Goal: Check status: Check status

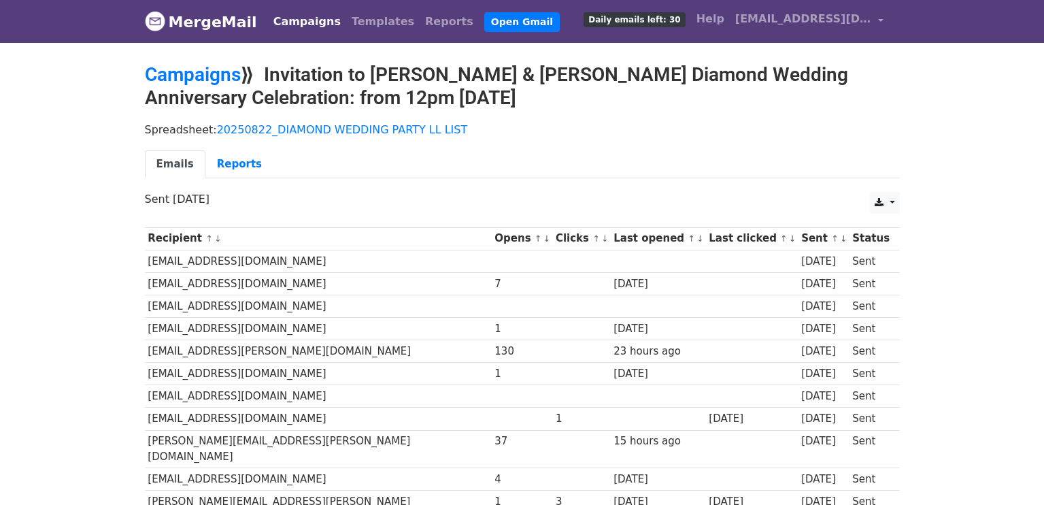
click at [694, 163] on ul "Emails Reports" at bounding box center [522, 164] width 755 height 28
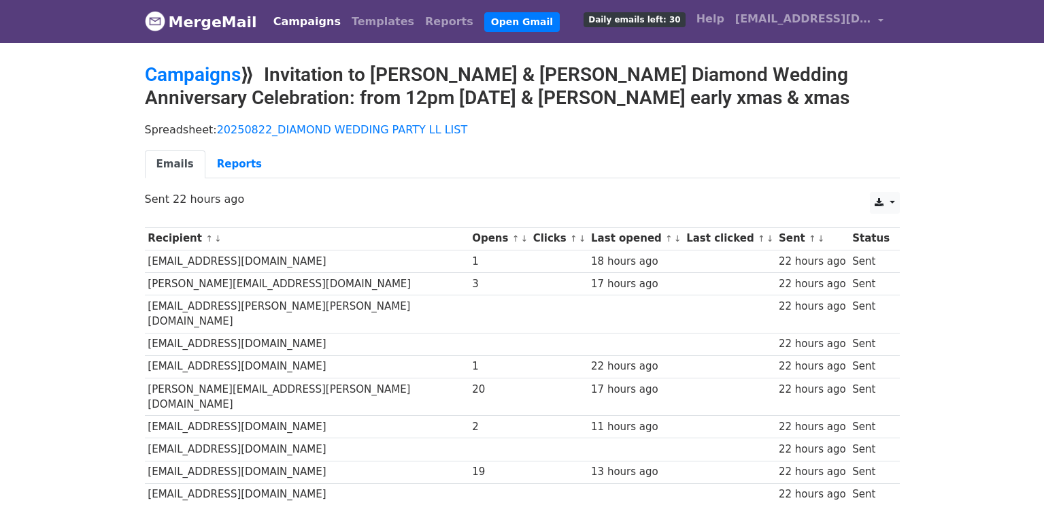
click at [517, 154] on ul "Emails Reports" at bounding box center [522, 164] width 755 height 28
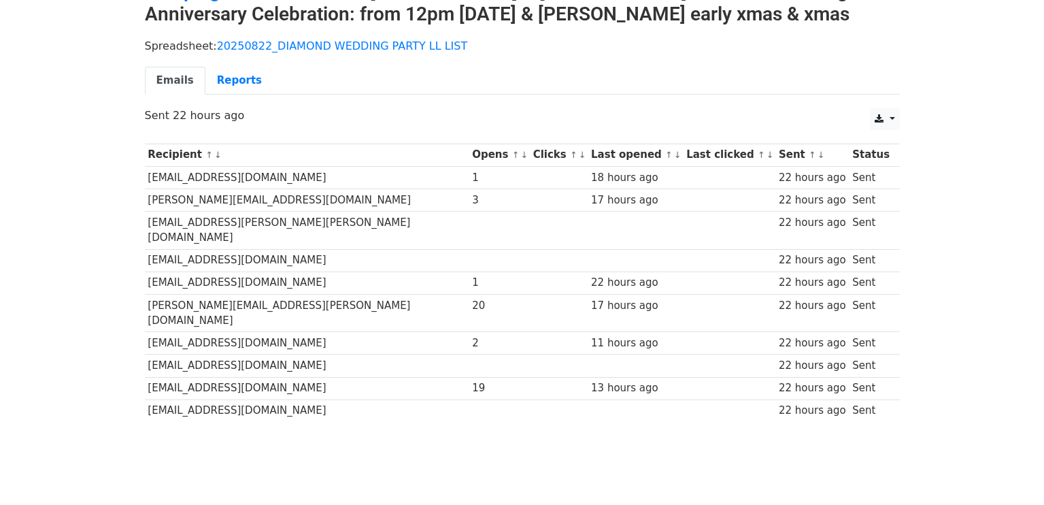
scroll to position [86, 0]
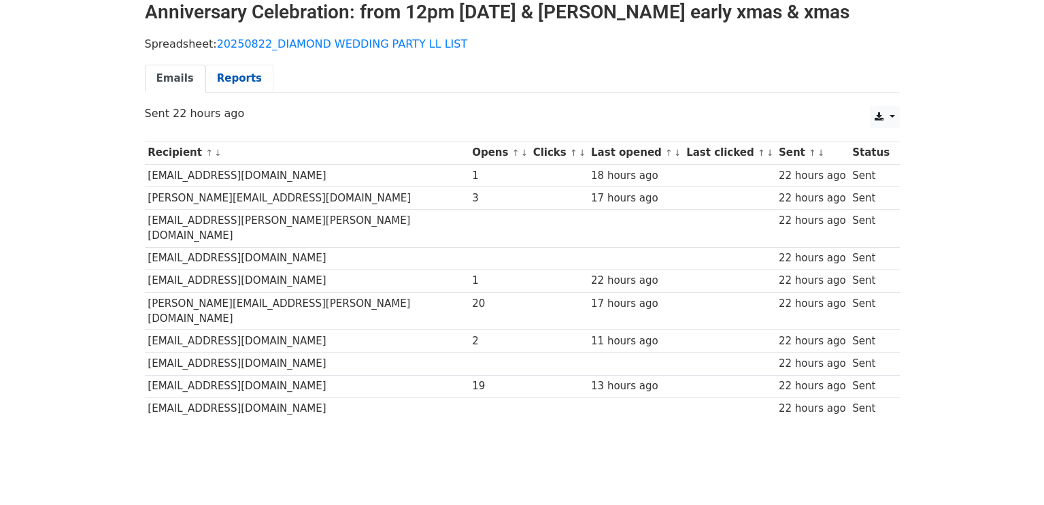
click at [226, 77] on link "Reports" at bounding box center [239, 79] width 68 height 28
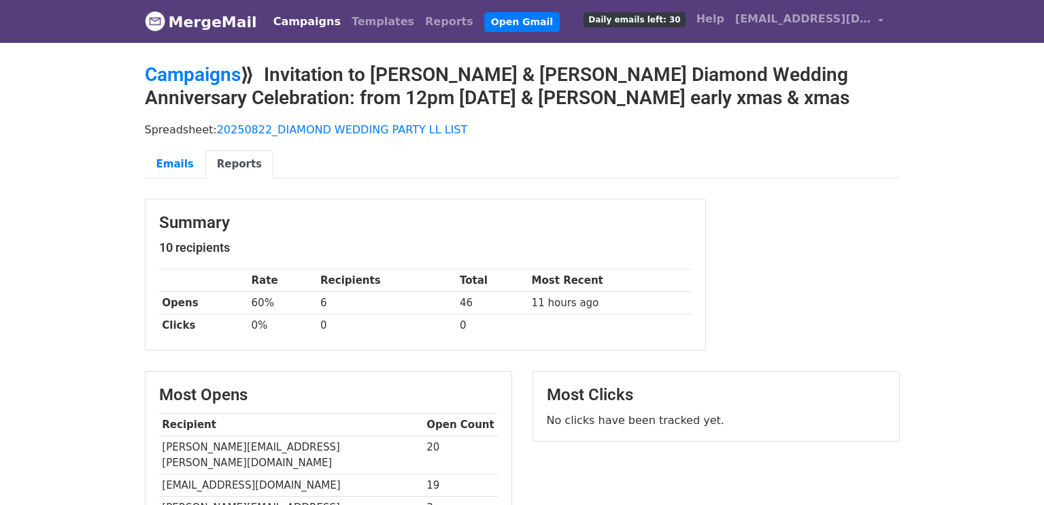
click at [619, 161] on ul "Emails Reports" at bounding box center [522, 164] width 755 height 28
